Goal: Ask a question

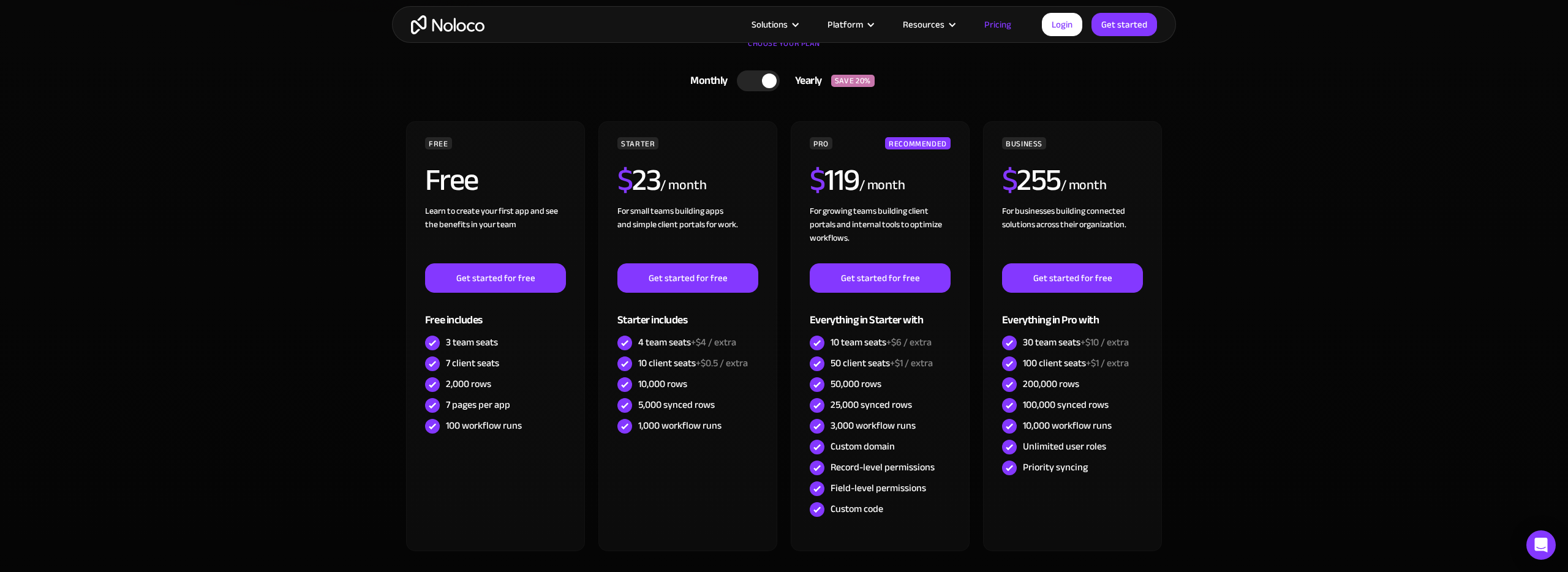
click at [358, 190] on section "CHOOSE YOUR PLAN Monthly Yearly SAVE 20% Monthly Yearly SAVE 20% FREE Free Lear…" at bounding box center [784, 343] width 1568 height 644
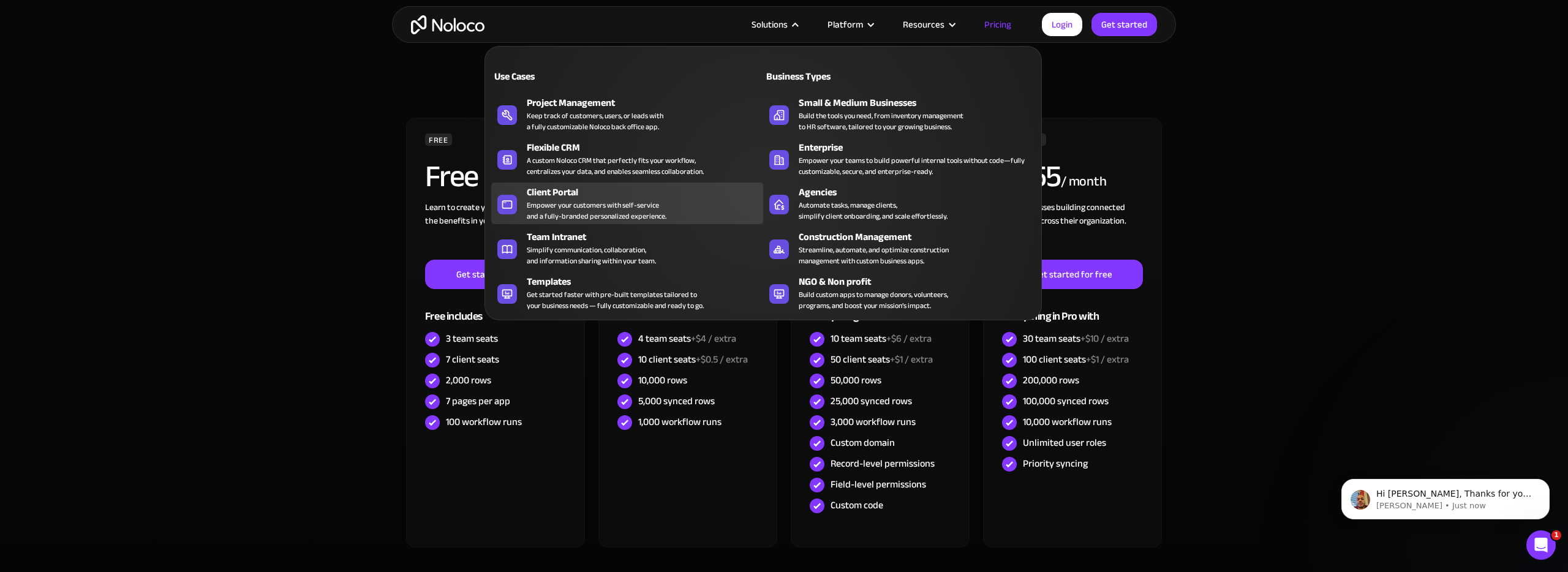
click at [567, 209] on div "Empower your customers with self-service and a fully-branded personalized exper…" at bounding box center [596, 210] width 139 height 22
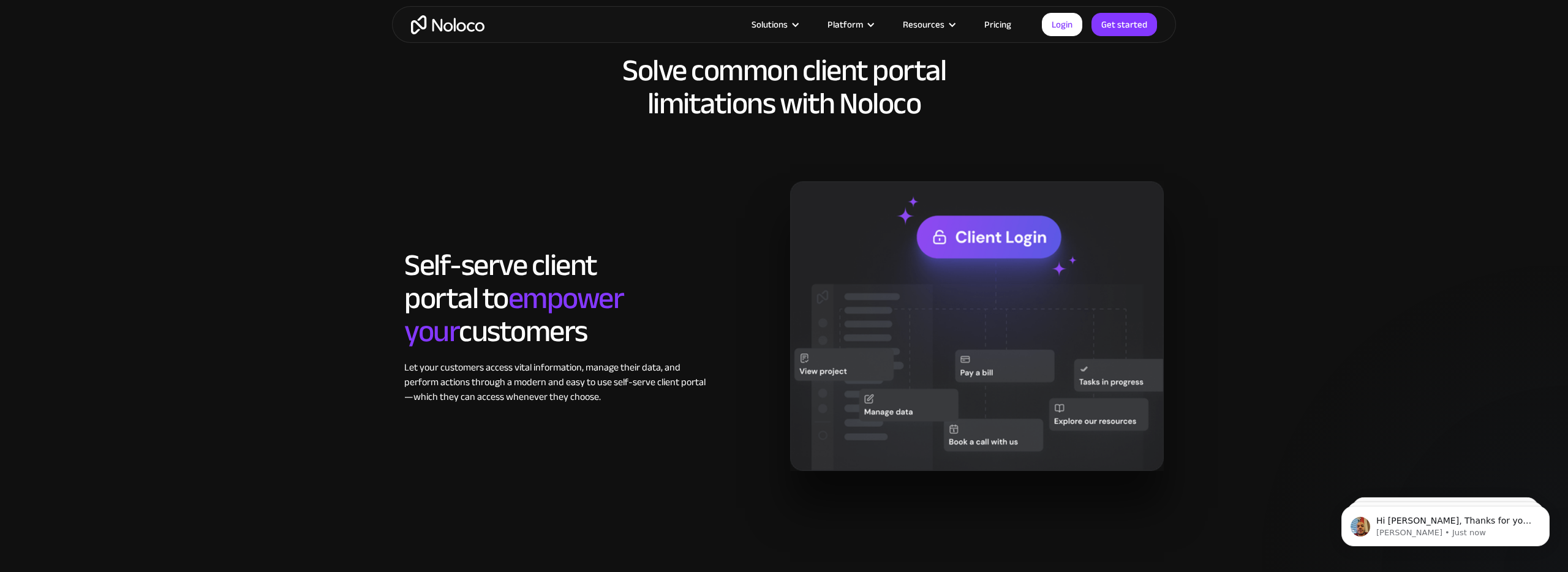
scroll to position [935, 0]
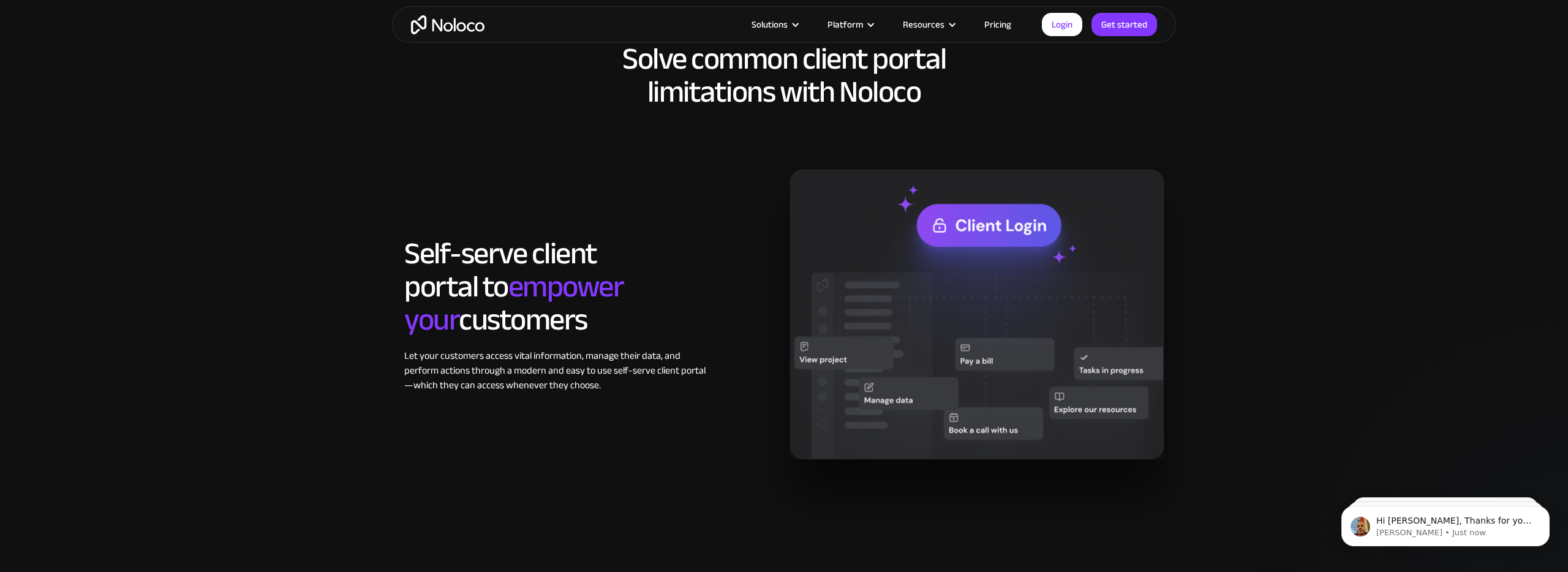
click at [969, 235] on img at bounding box center [977, 314] width 374 height 289
click at [353, 413] on section "Solve common client portal limitations with Noloco Self-serve client portal to …" at bounding box center [784, 263] width 1568 height 588
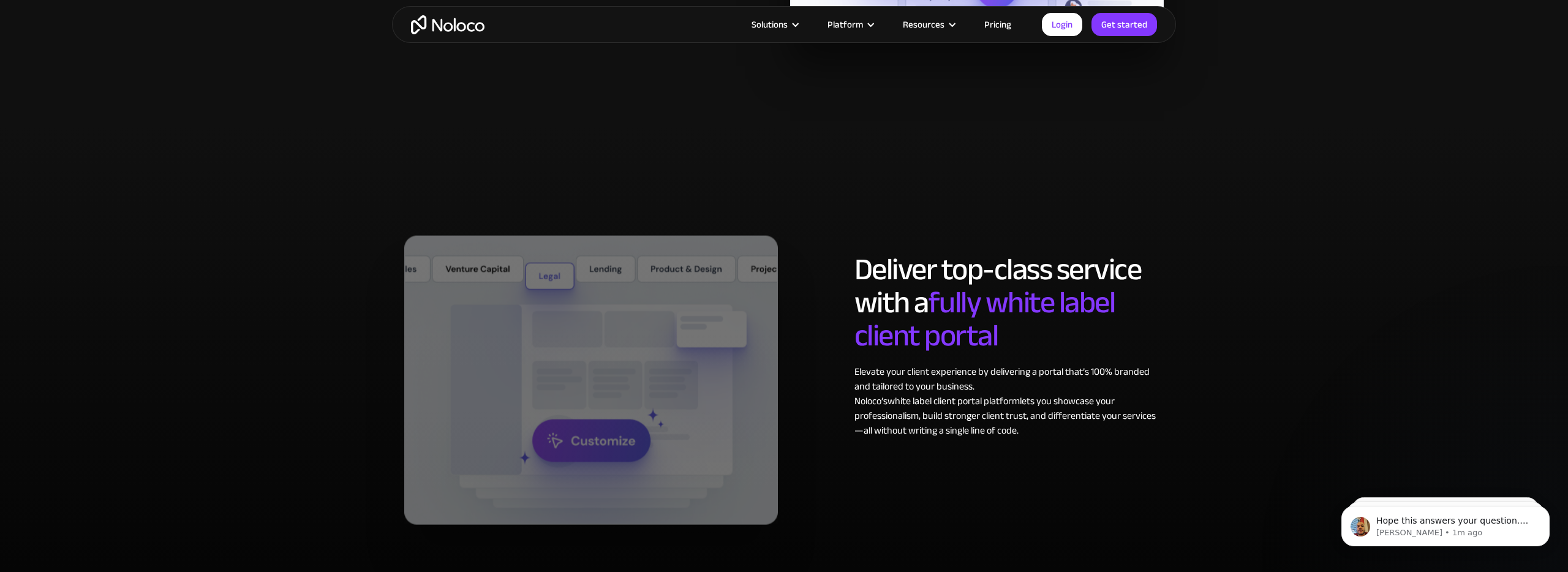
scroll to position [5897, 0]
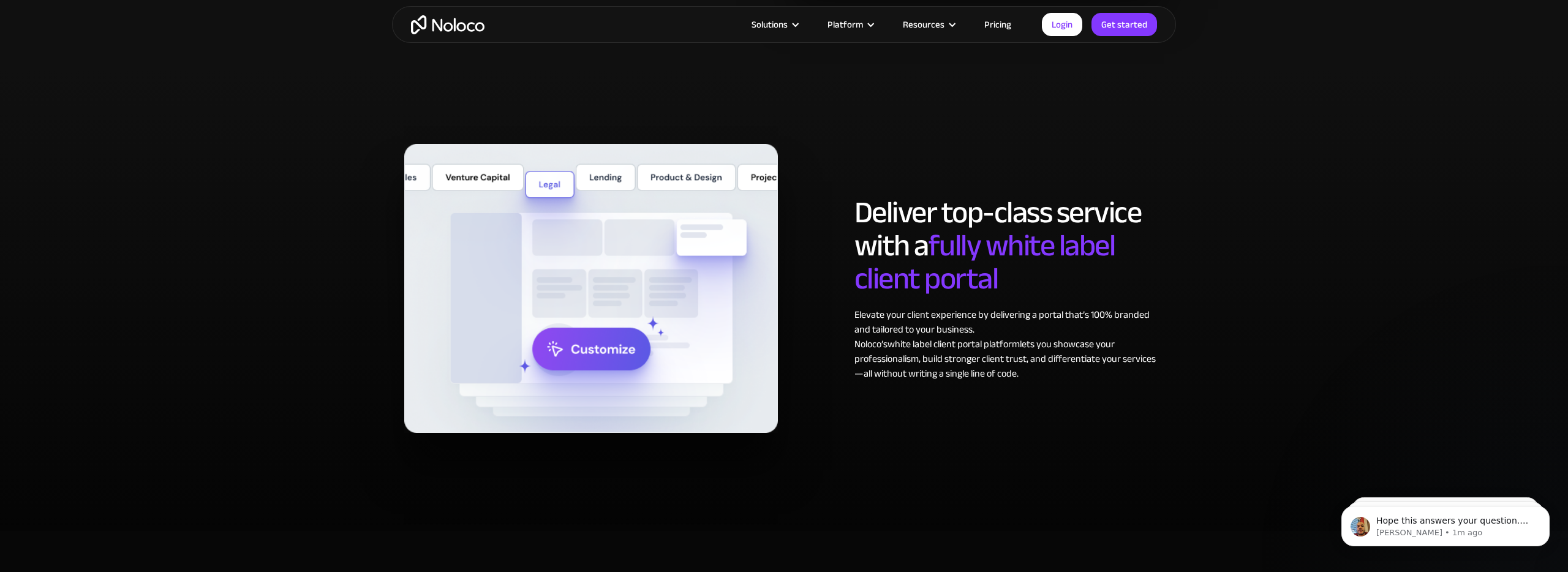
click at [914, 344] on link "white label client portal platform" at bounding box center [953, 344] width 133 height 18
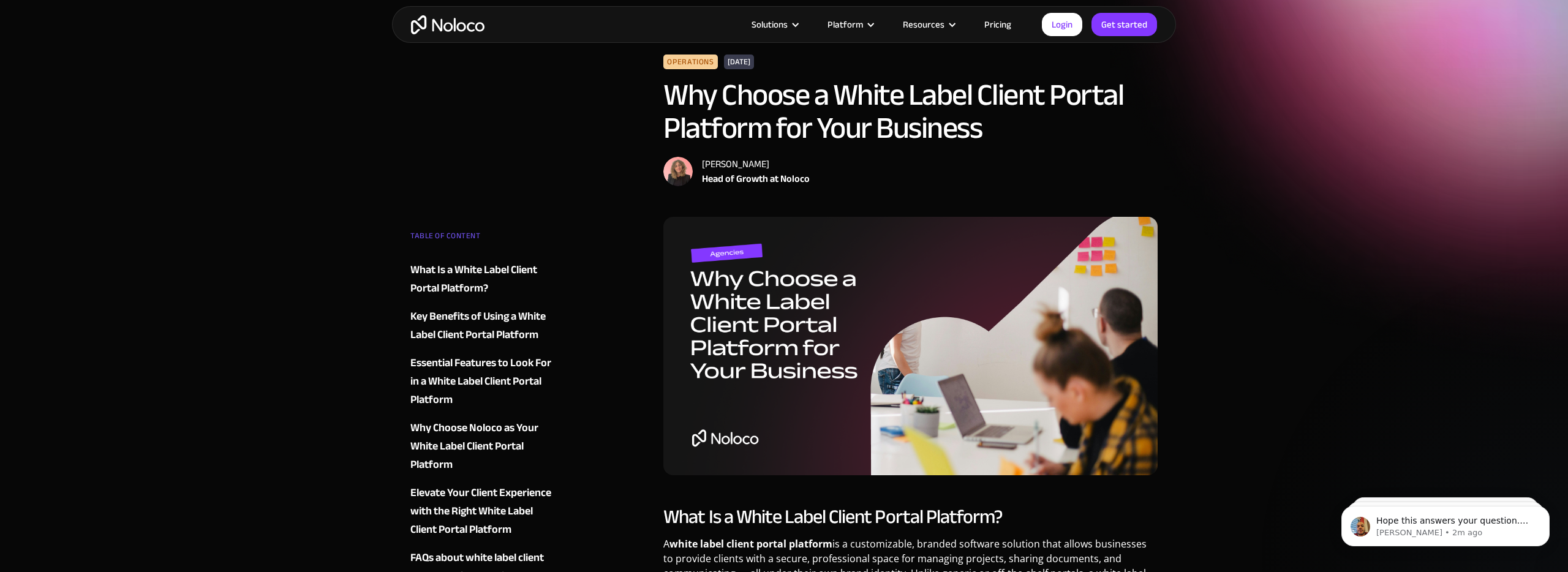
click at [864, 374] on img at bounding box center [910, 347] width 494 height 259
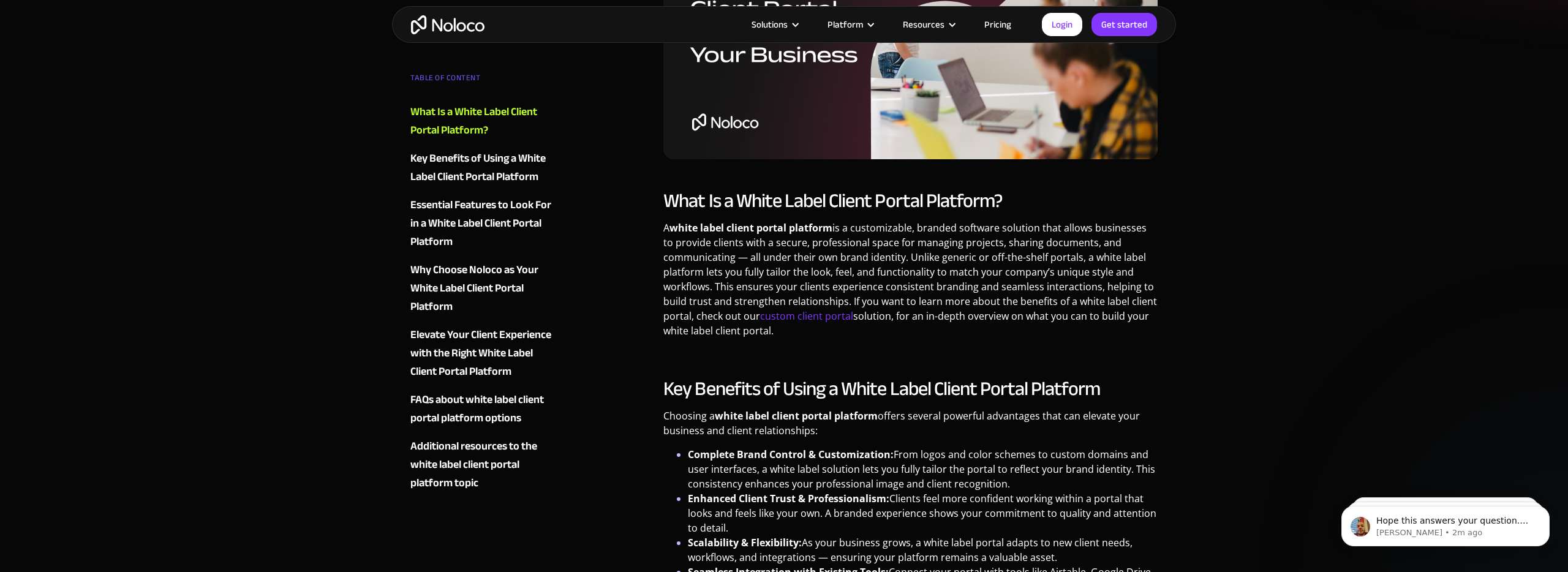
scroll to position [367, 0]
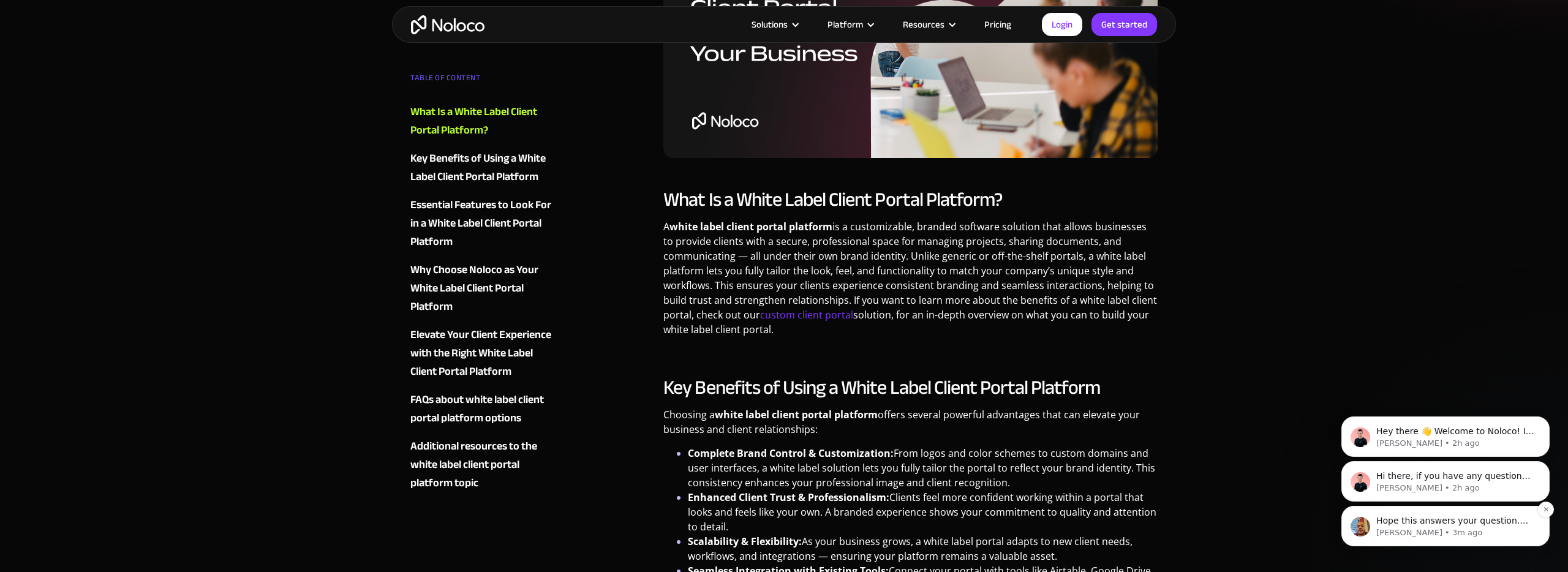
click at [1428, 524] on p "Hope this answers your question. You can sign up for a free account here. Feel …" at bounding box center [1455, 521] width 158 height 13
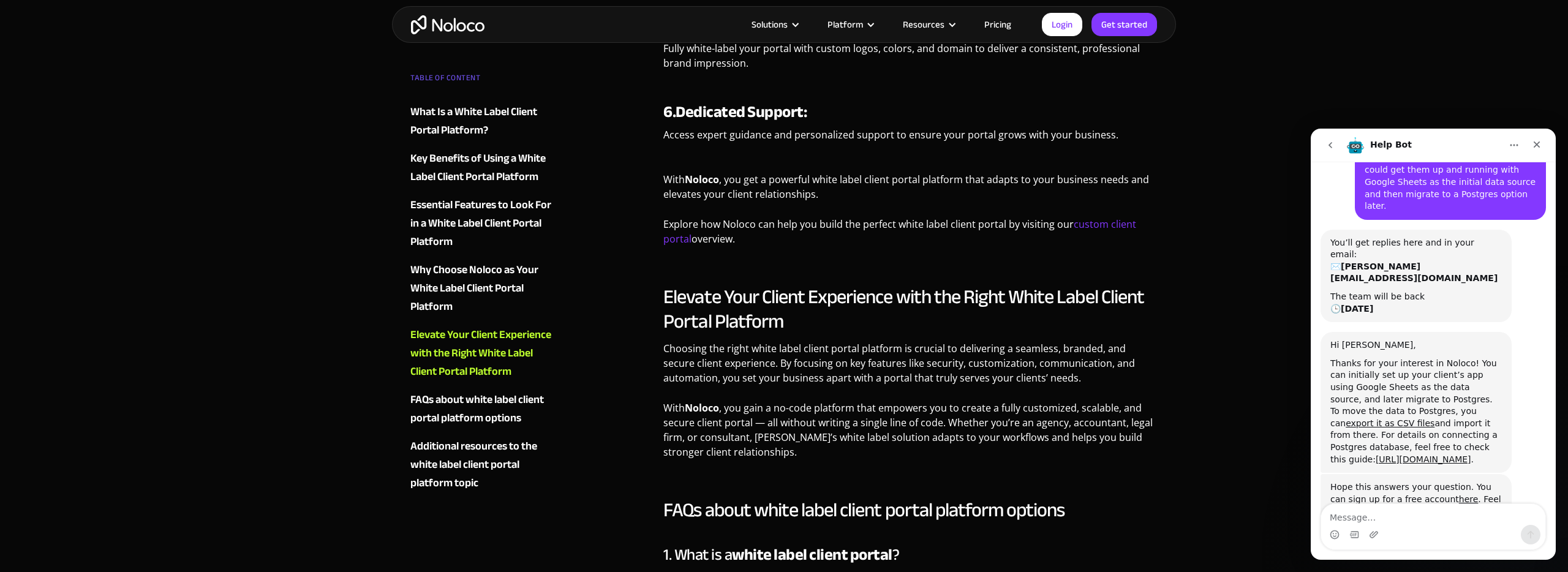
scroll to position [2090, 0]
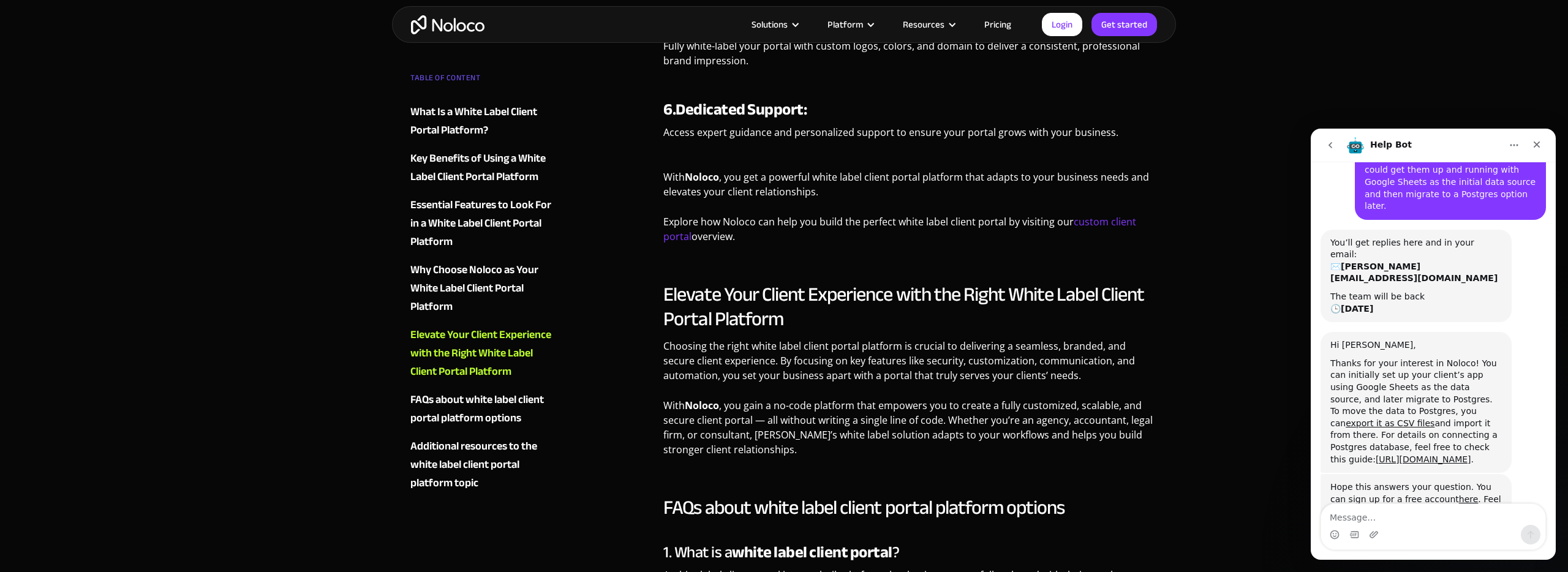
click at [442, 484] on div "Additional resources to the white label client portal platform topic" at bounding box center [485, 465] width 149 height 55
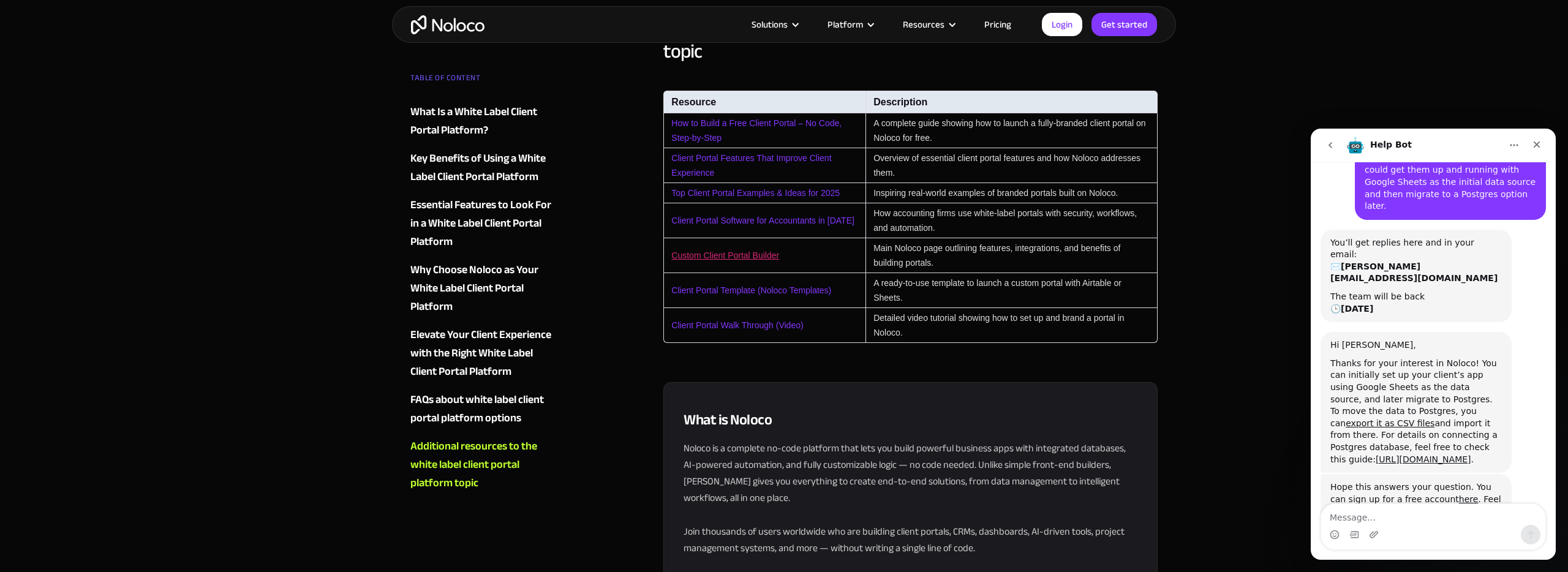
click at [735, 251] on link "Custom Client Portal Builder" at bounding box center [724, 256] width 108 height 10
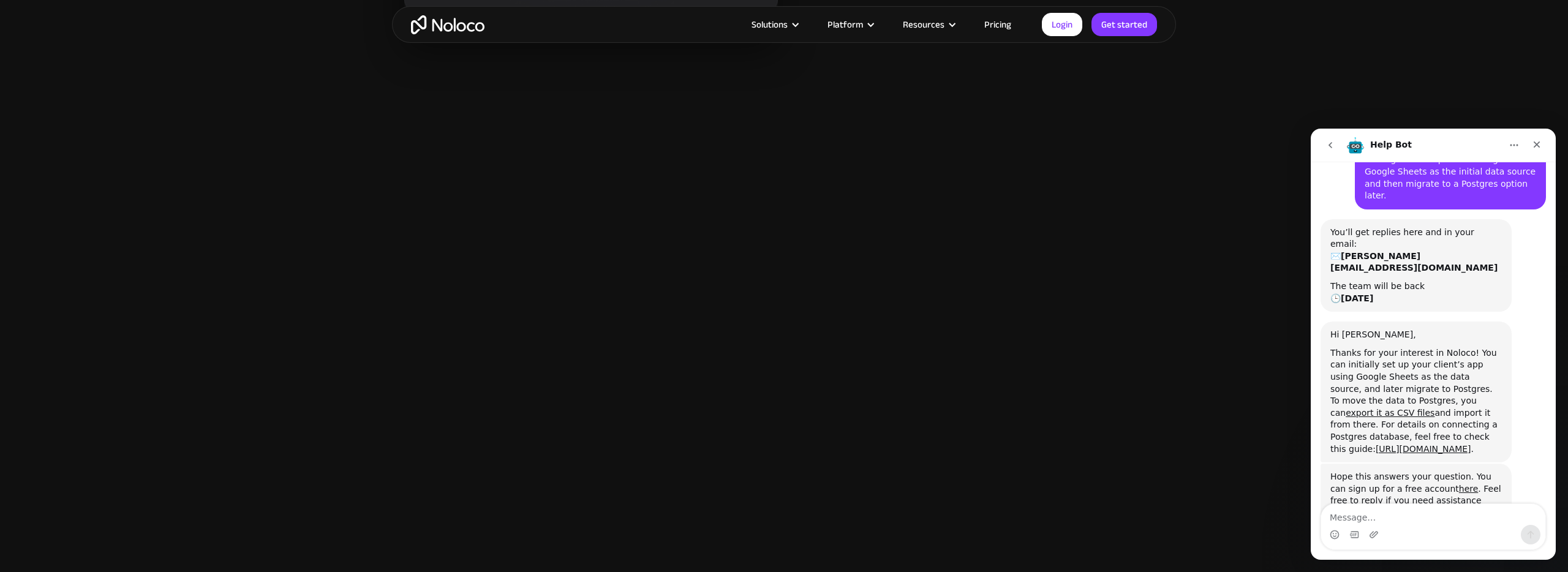
scroll to position [1850, 0]
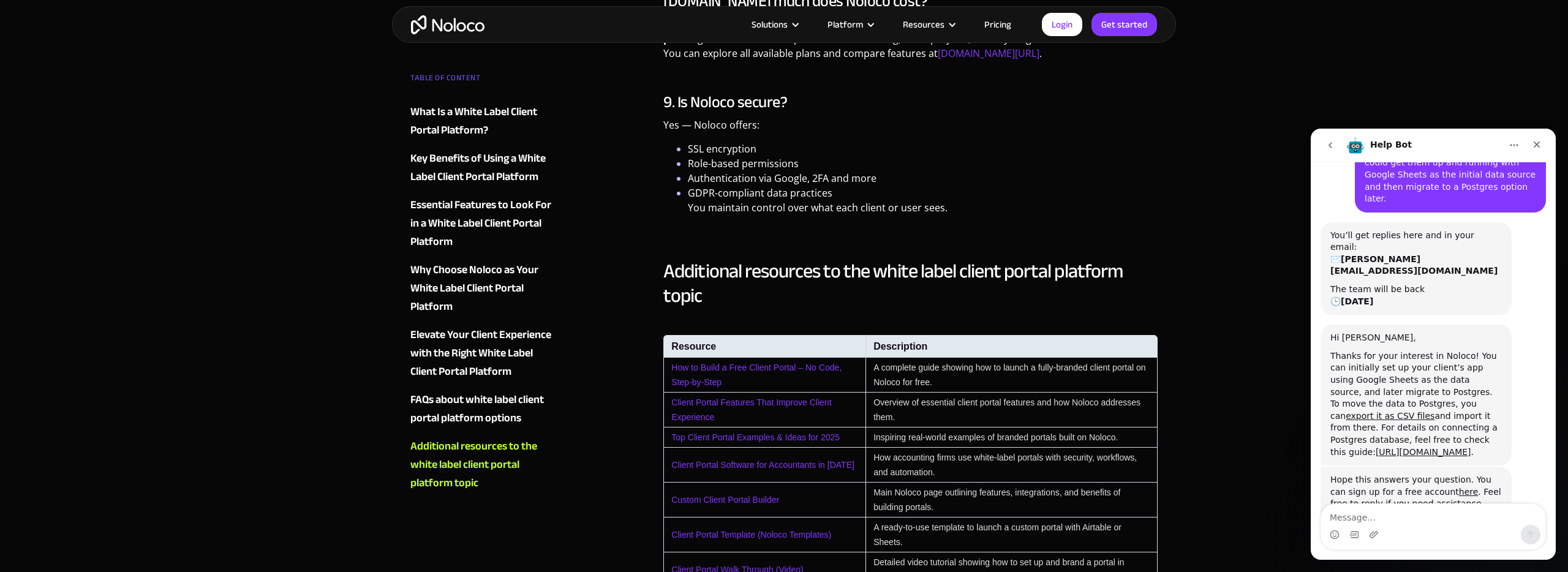
scroll to position [264, 0]
click at [1399, 520] on textarea "Message…" at bounding box center [1433, 514] width 224 height 21
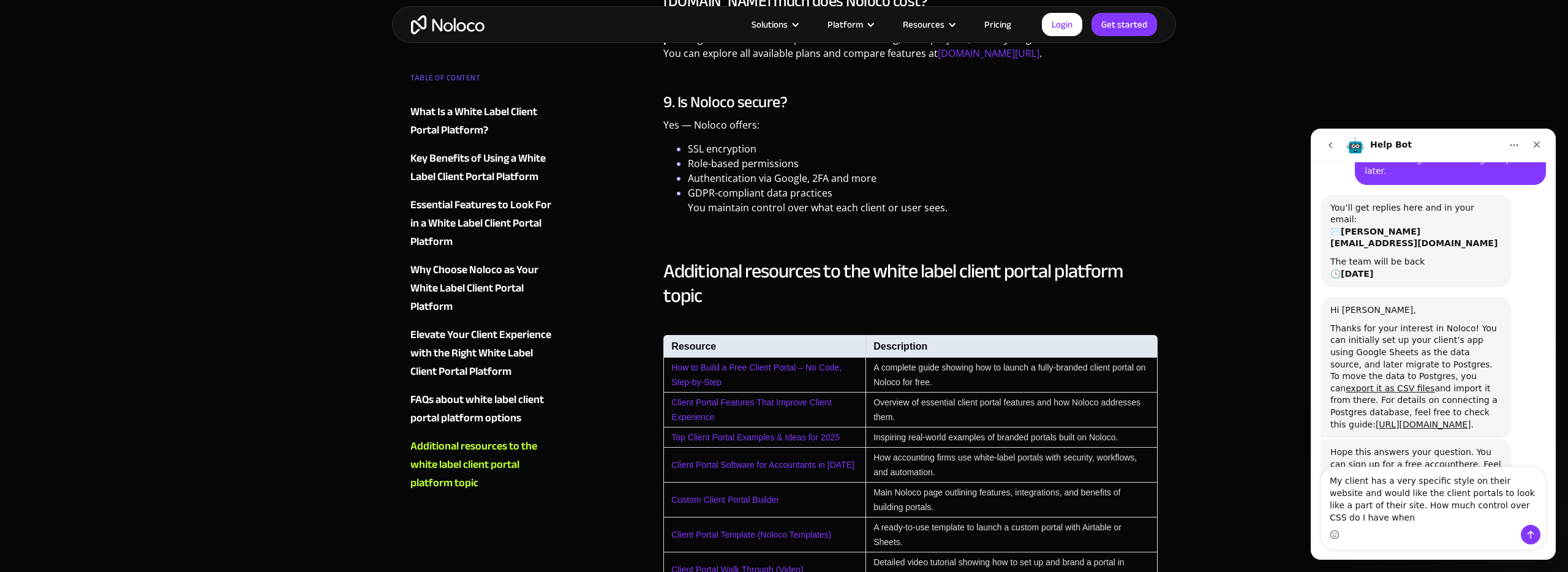
scroll to position [301, 0]
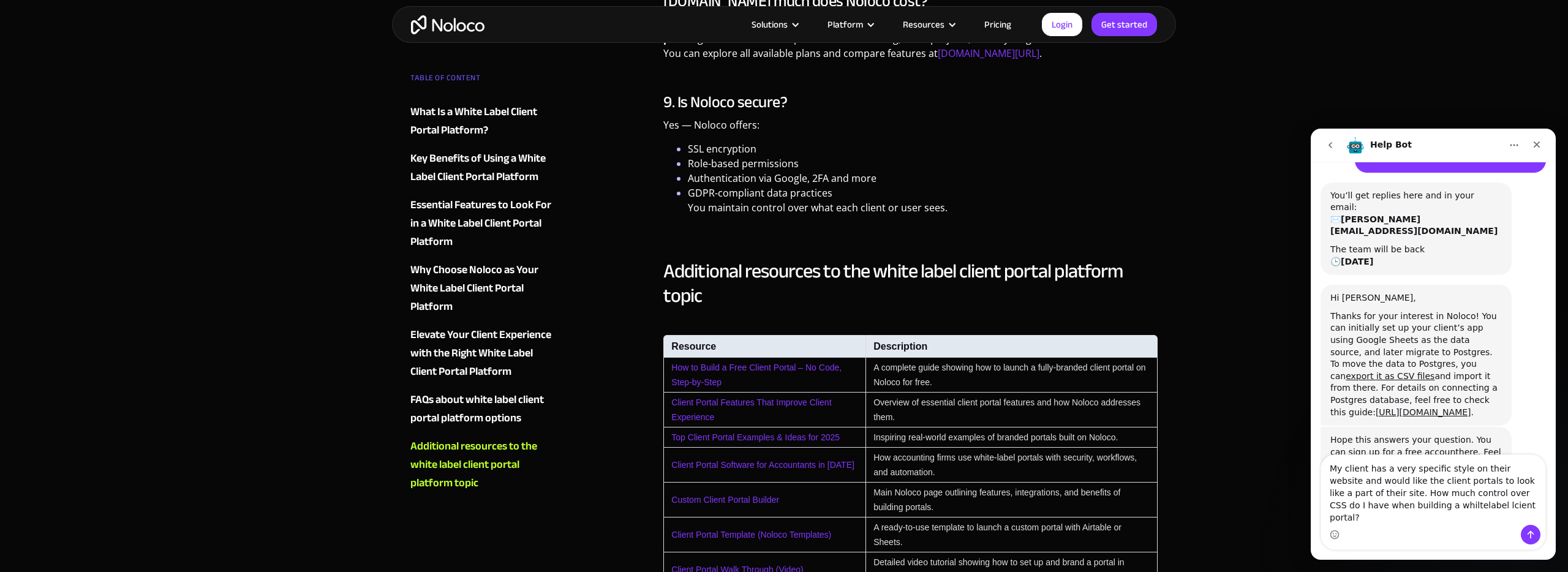
click at [1417, 519] on textarea "My client has a very specific style on their website and would like the client …" at bounding box center [1433, 490] width 224 height 70
click at [1444, 517] on textarea "My client has a very specific style on their website and would like the client …" at bounding box center [1433, 490] width 224 height 70
click at [1408, 517] on textarea "My client has a very specific style on their website and would like the client …" at bounding box center [1433, 490] width 224 height 70
click at [1500, 516] on textarea "My client has a very specific style on their website and would like the client …" at bounding box center [1433, 490] width 224 height 70
type textarea "My client has a very specific style on their website and would like the client …"
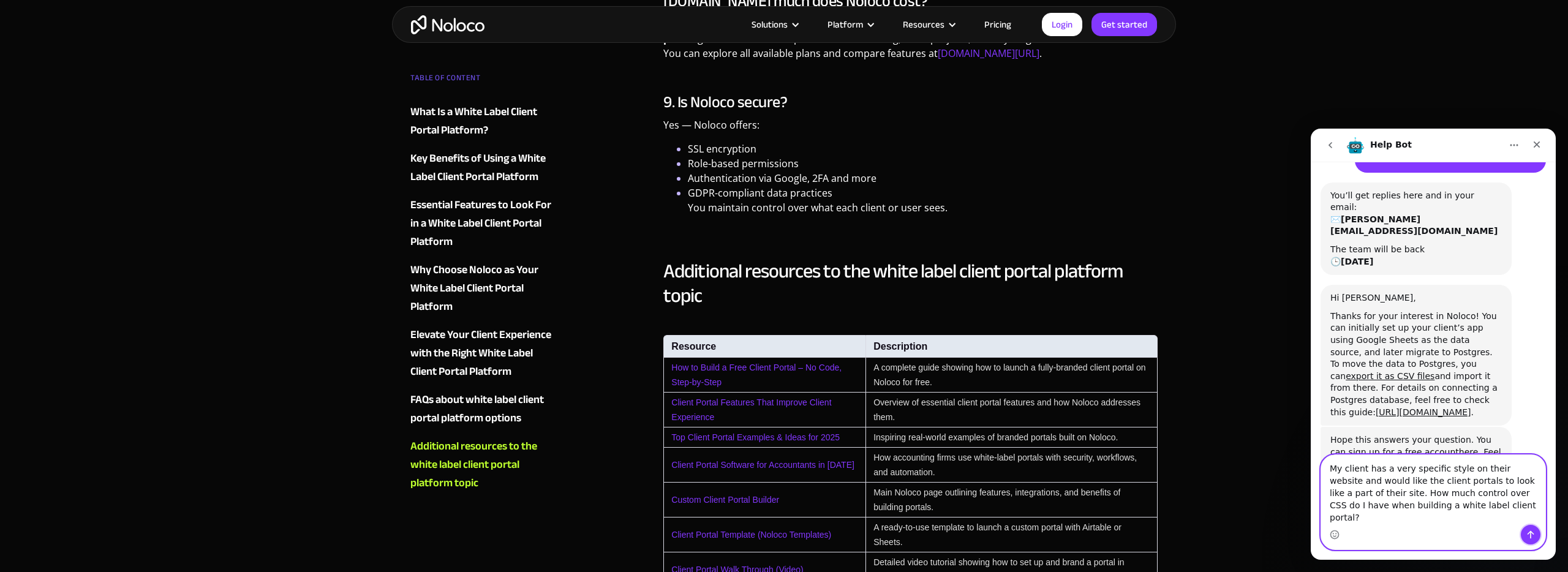
click at [1530, 535] on icon "Send a message…" at bounding box center [1530, 535] width 10 height 10
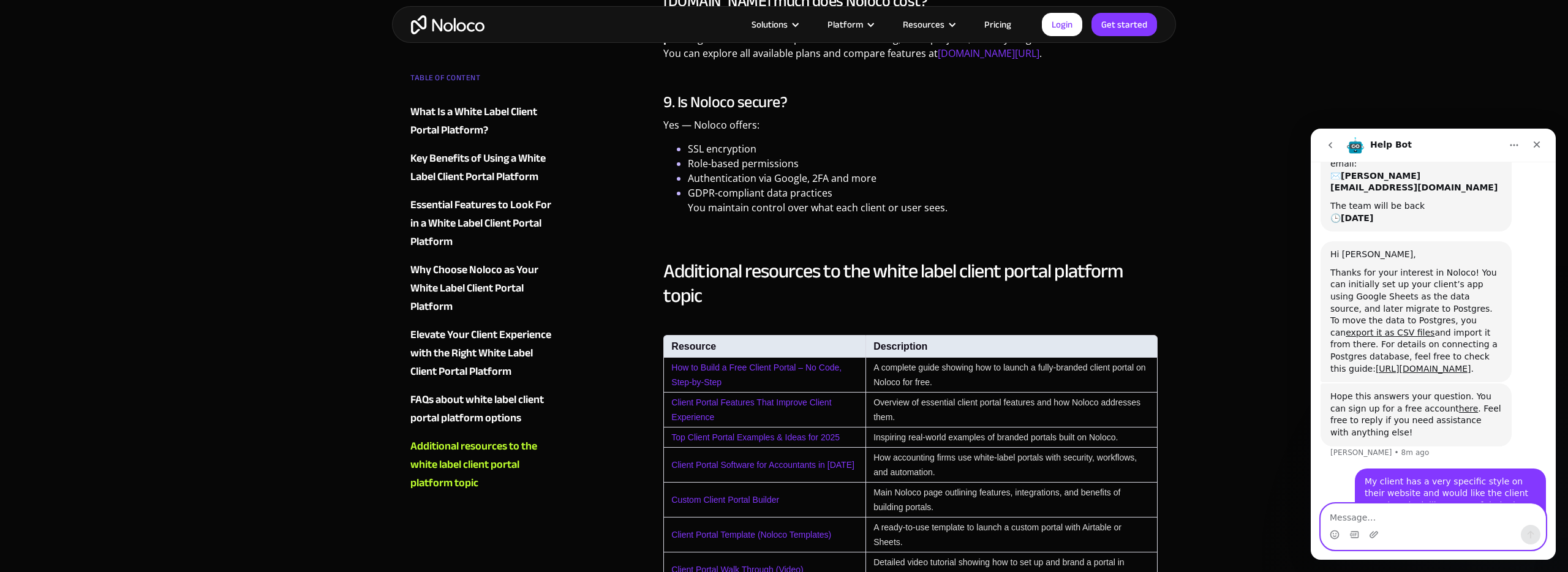
scroll to position [349, 0]
